Goal: Information Seeking & Learning: Understand process/instructions

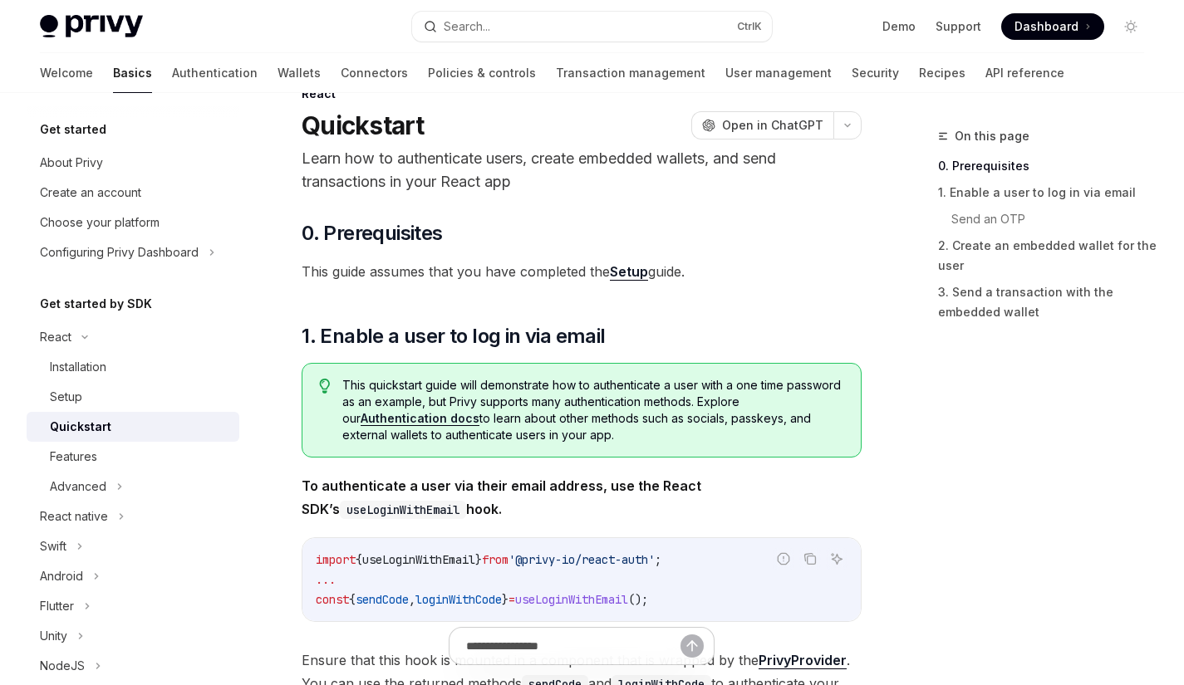
scroll to position [43, 0]
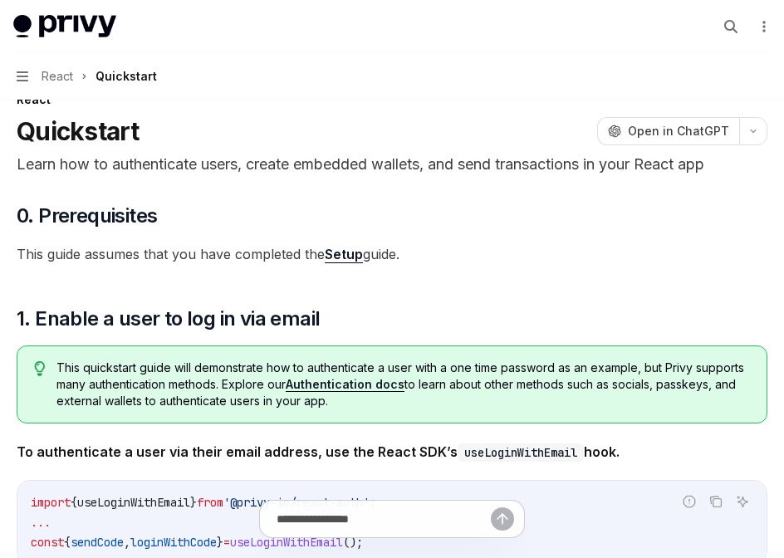
type textarea "*"
